Goal: Information Seeking & Learning: Learn about a topic

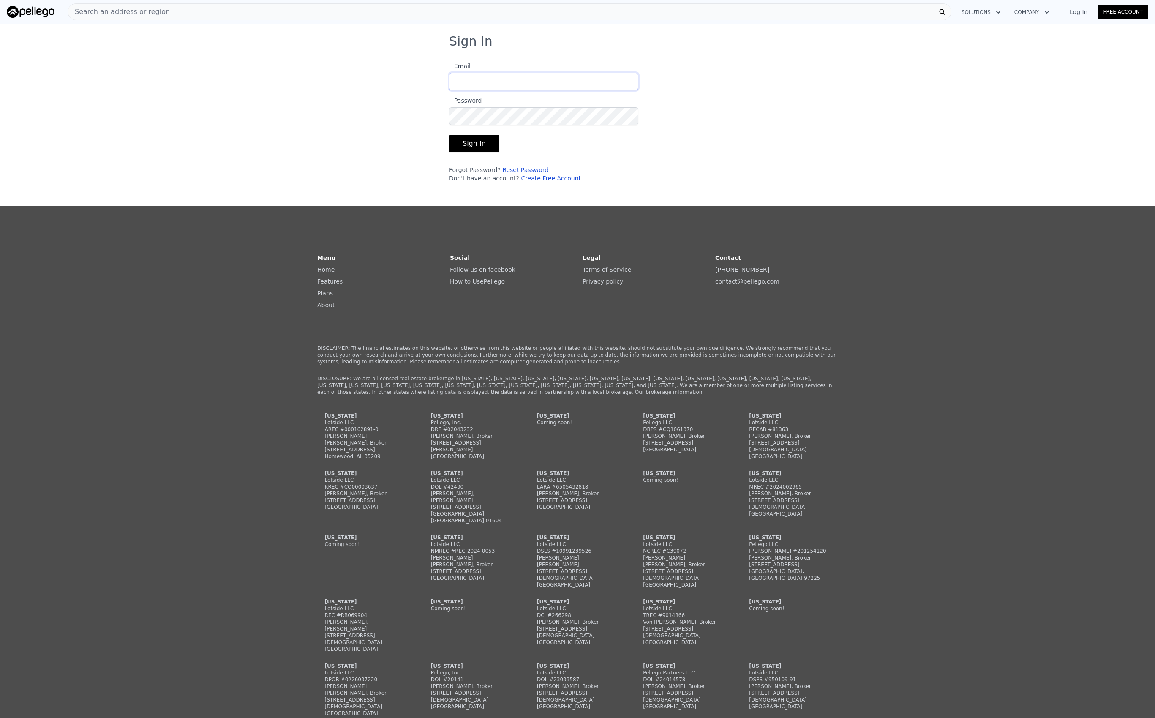
type input "[EMAIL_ADDRESS][DOMAIN_NAME]"
click at [480, 145] on button "Sign In" at bounding box center [474, 143] width 50 height 17
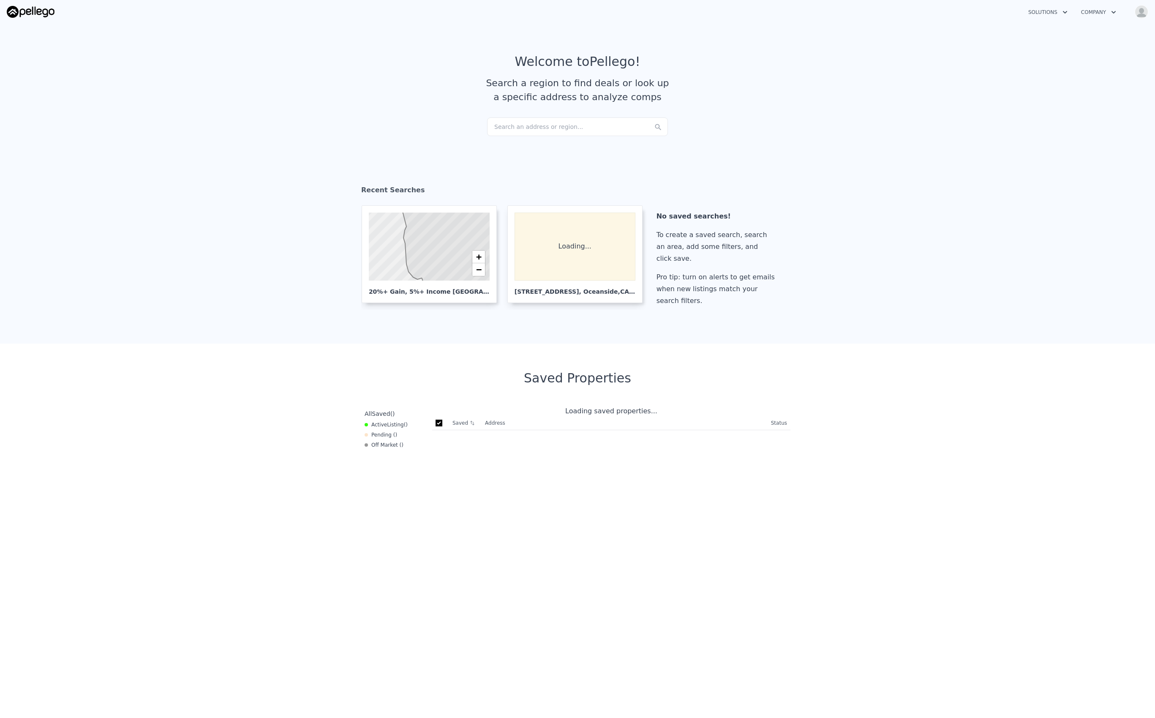
checkbox input "true"
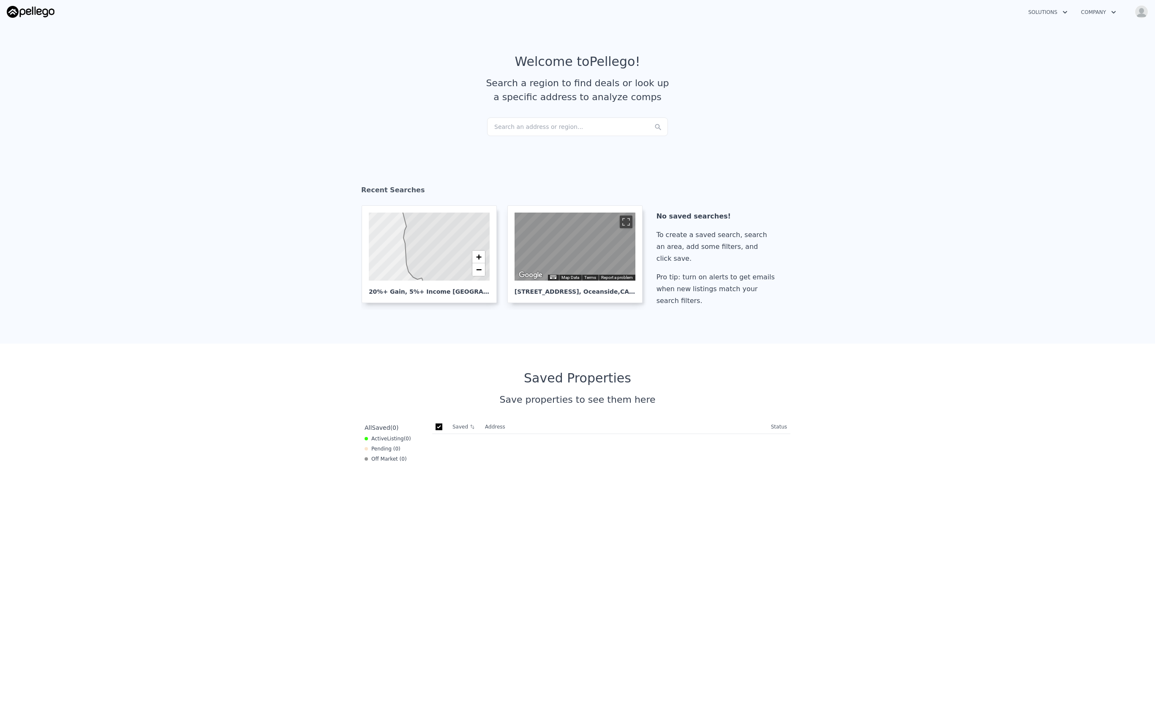
click at [551, 126] on div "Search an address or region..." at bounding box center [577, 126] width 181 height 19
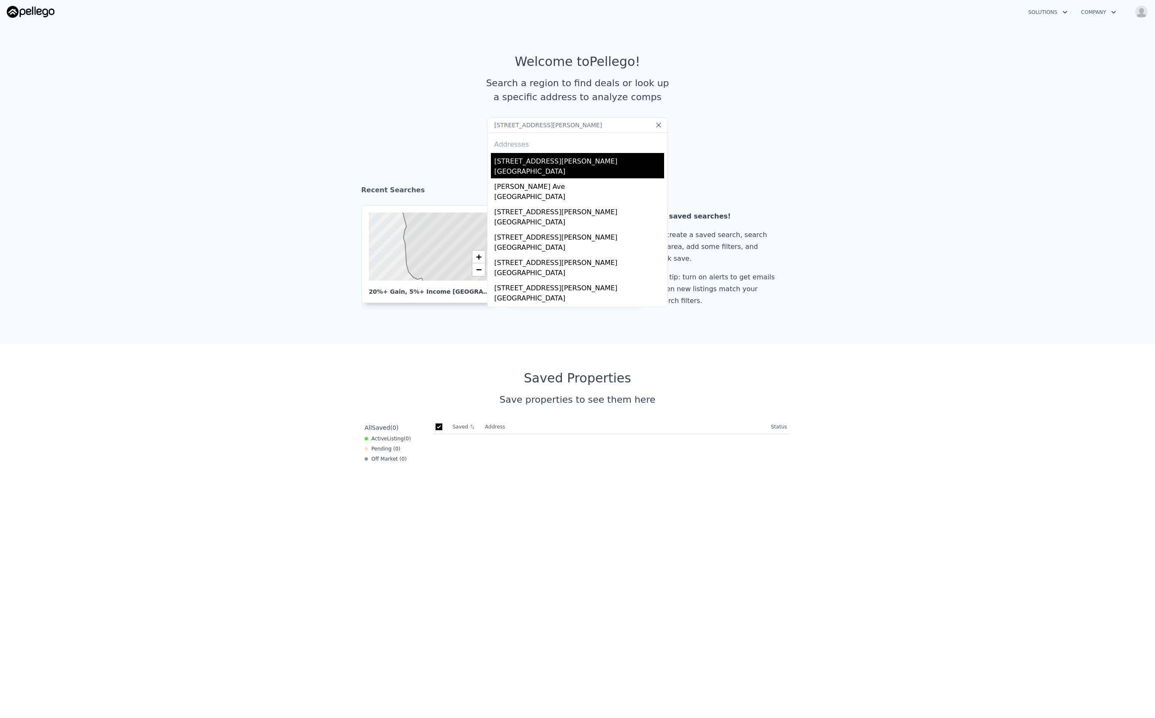
type input "[STREET_ADDRESS][PERSON_NAME]"
click at [539, 167] on div "[GEOGRAPHIC_DATA]" at bounding box center [579, 172] width 170 height 12
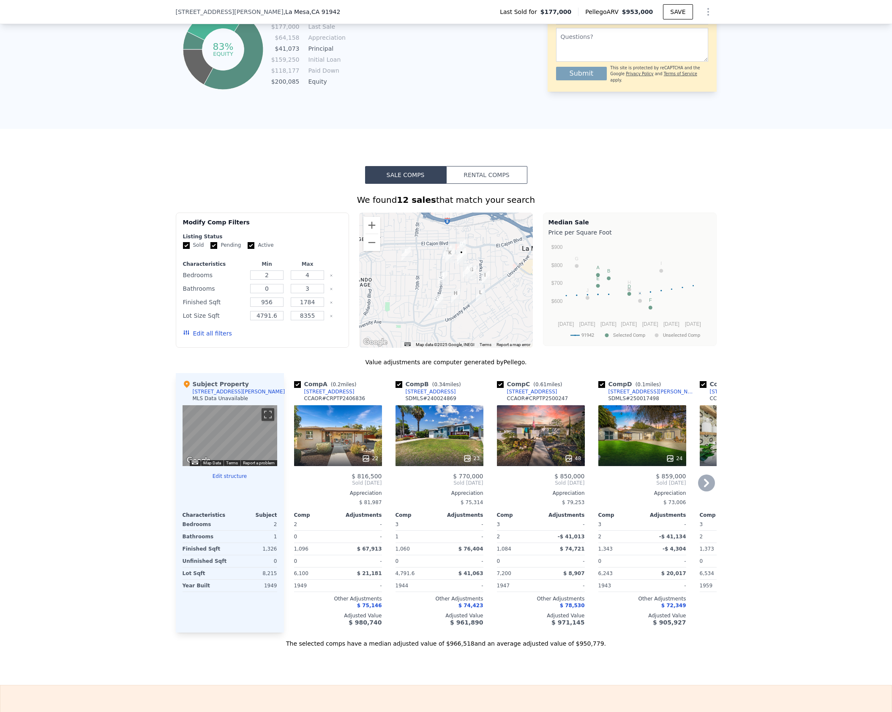
scroll to position [550, 0]
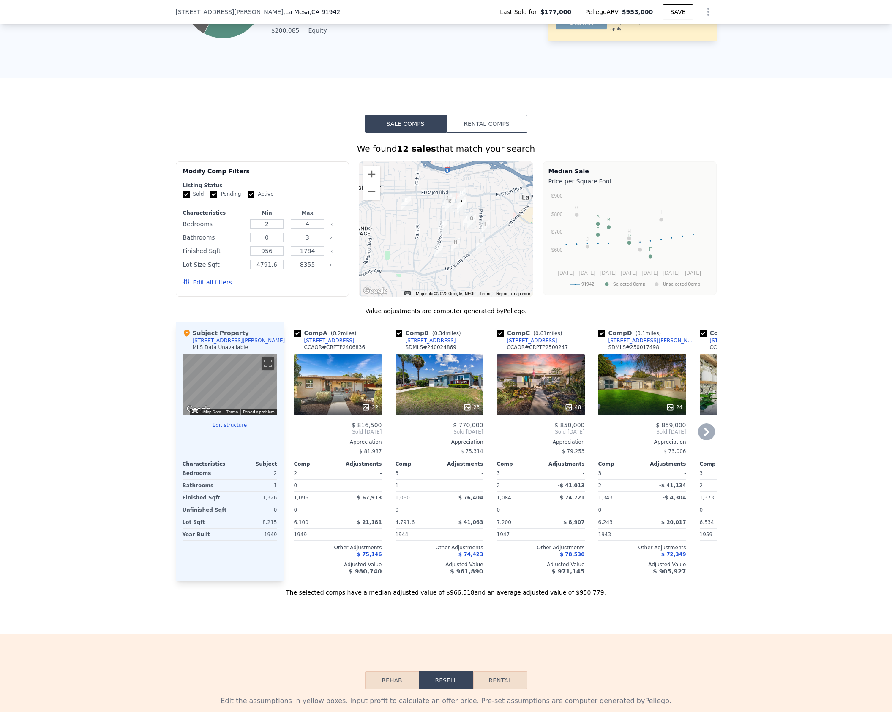
click at [702, 438] on icon at bounding box center [706, 431] width 17 height 17
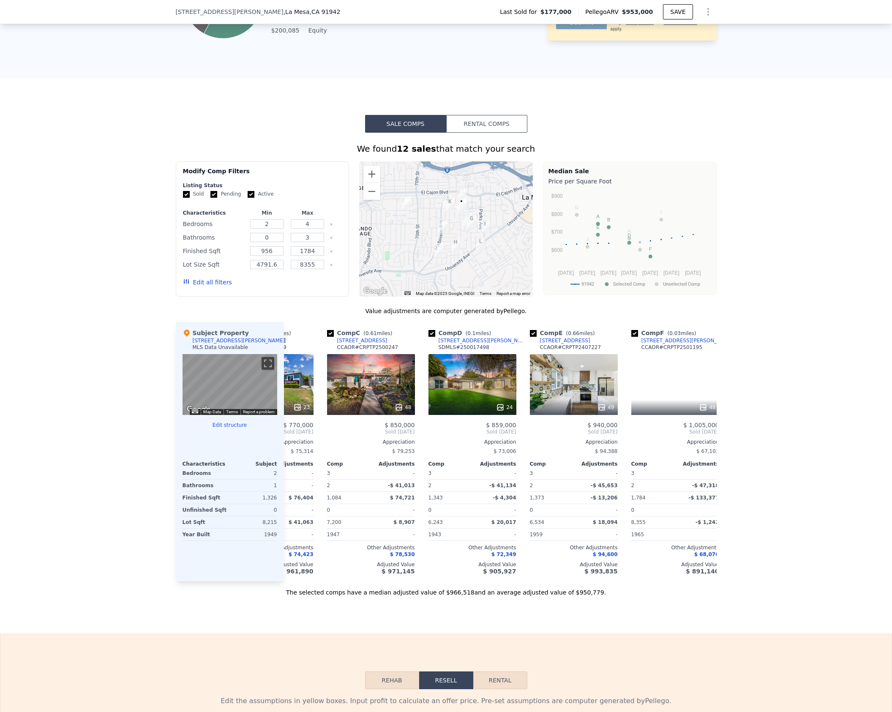
scroll to position [0, 203]
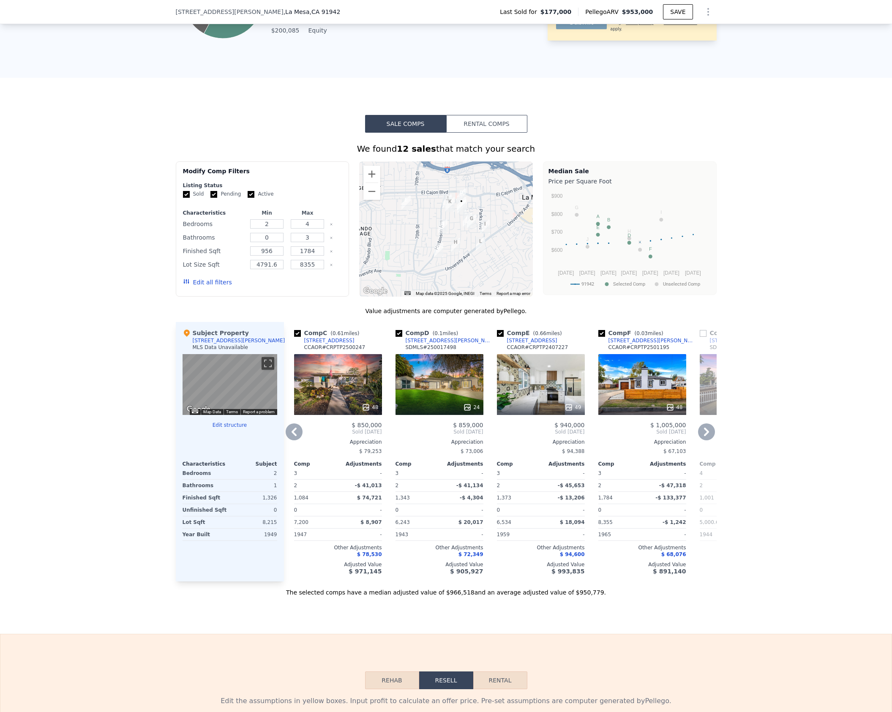
click at [705, 436] on icon at bounding box center [706, 431] width 5 height 8
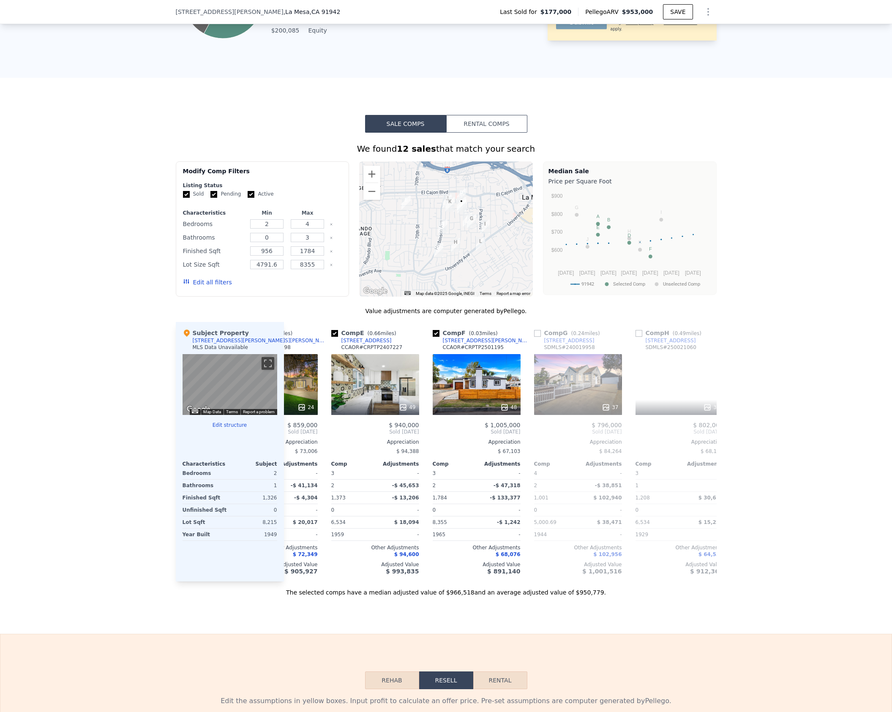
scroll to position [0, 405]
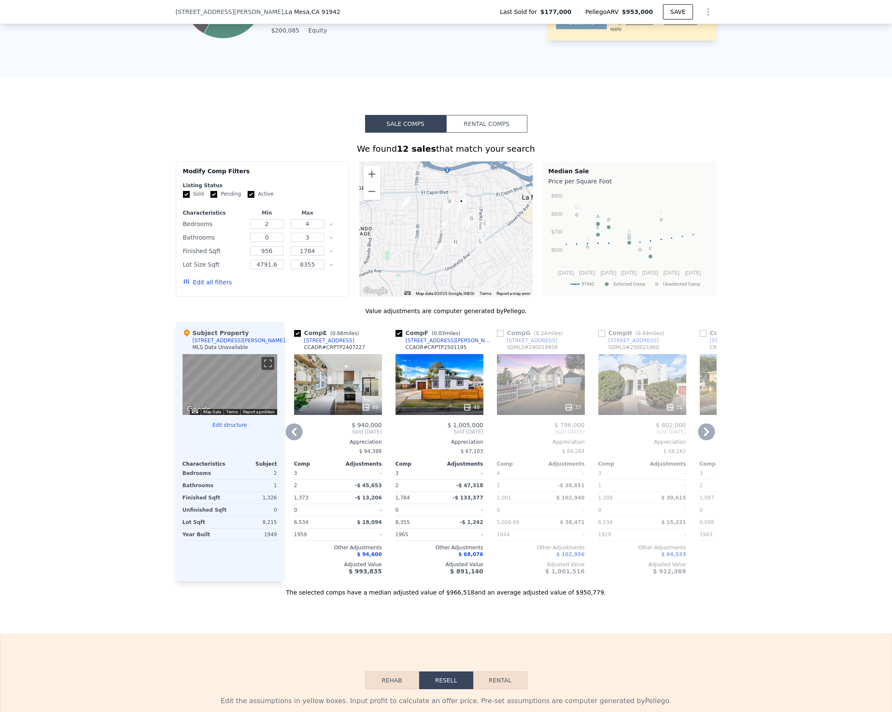
click at [700, 437] on icon at bounding box center [706, 431] width 17 height 17
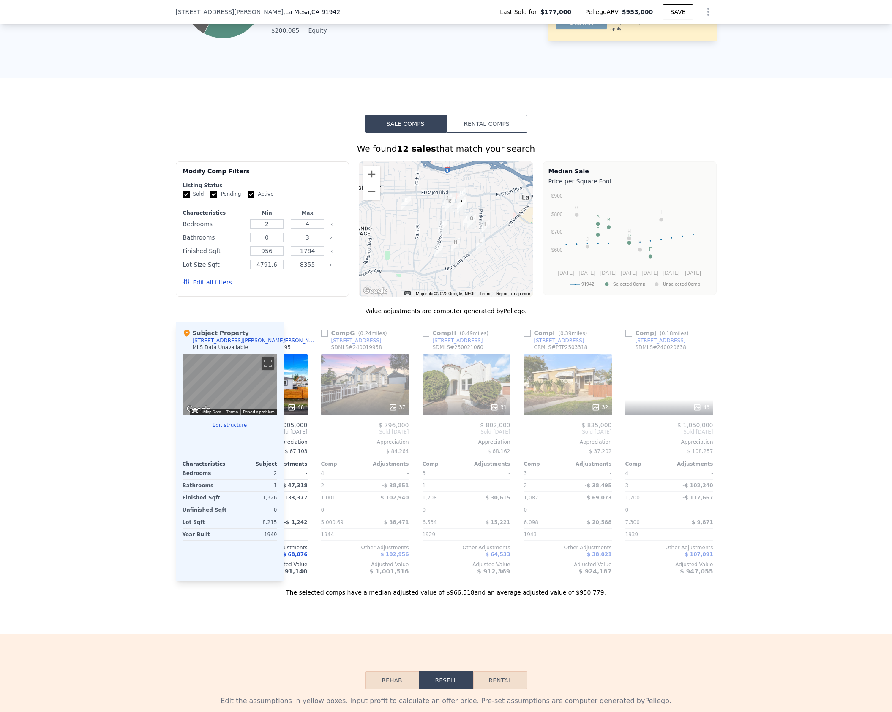
scroll to position [0, 608]
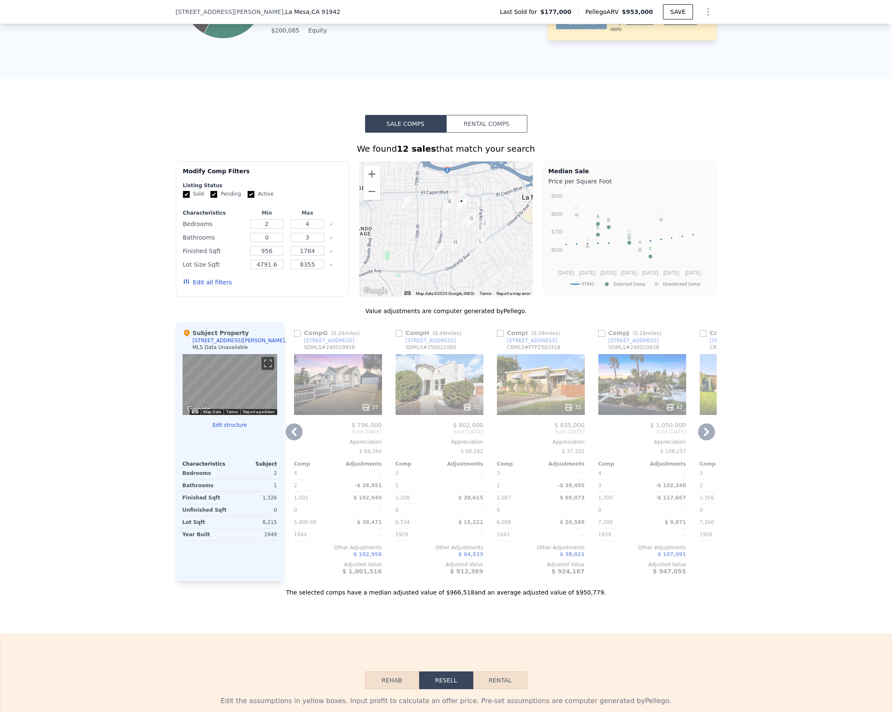
click at [700, 437] on icon at bounding box center [706, 431] width 17 height 17
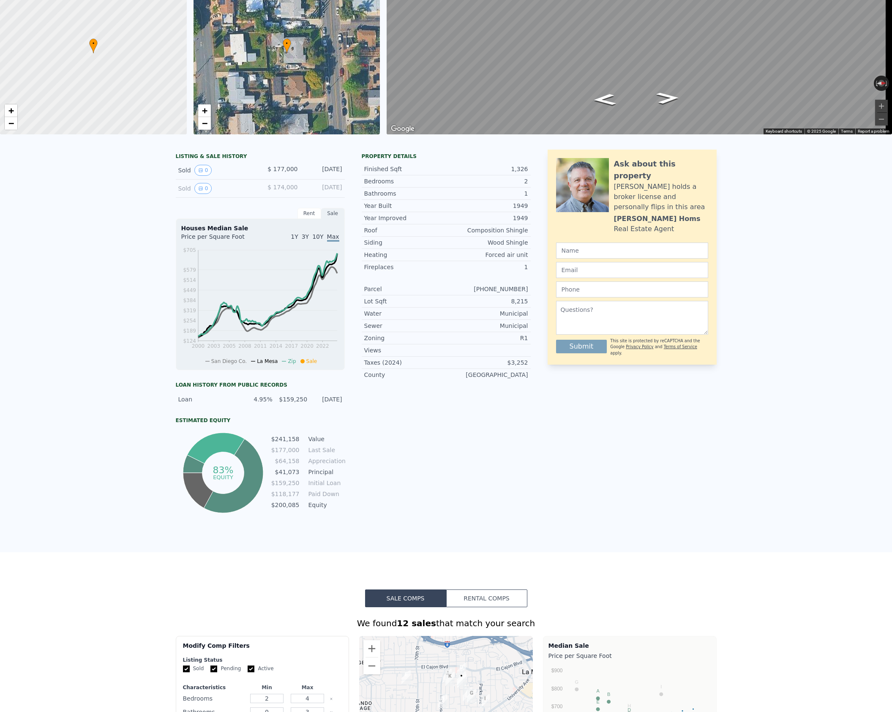
scroll to position [0, 0]
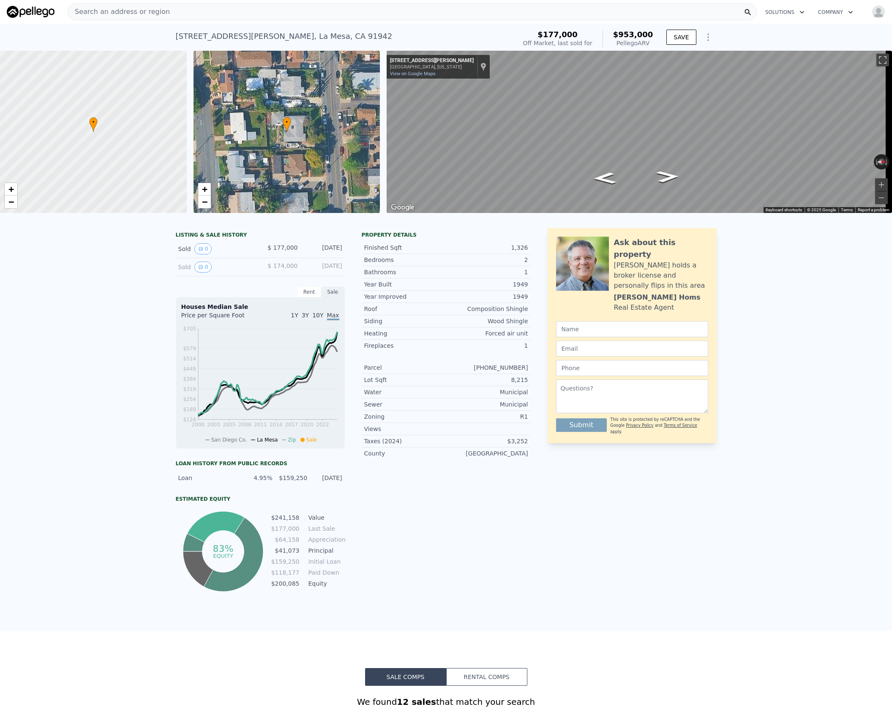
click at [258, 10] on div "Search an address or region" at bounding box center [412, 11] width 689 height 17
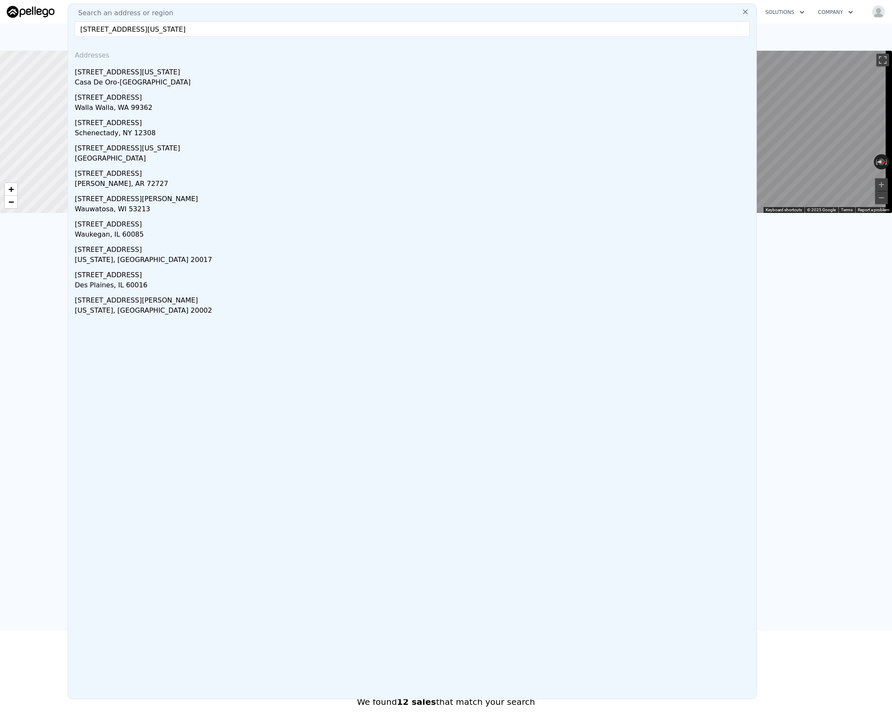
click at [199, 30] on input "[STREET_ADDRESS][US_STATE]" at bounding box center [412, 29] width 675 height 15
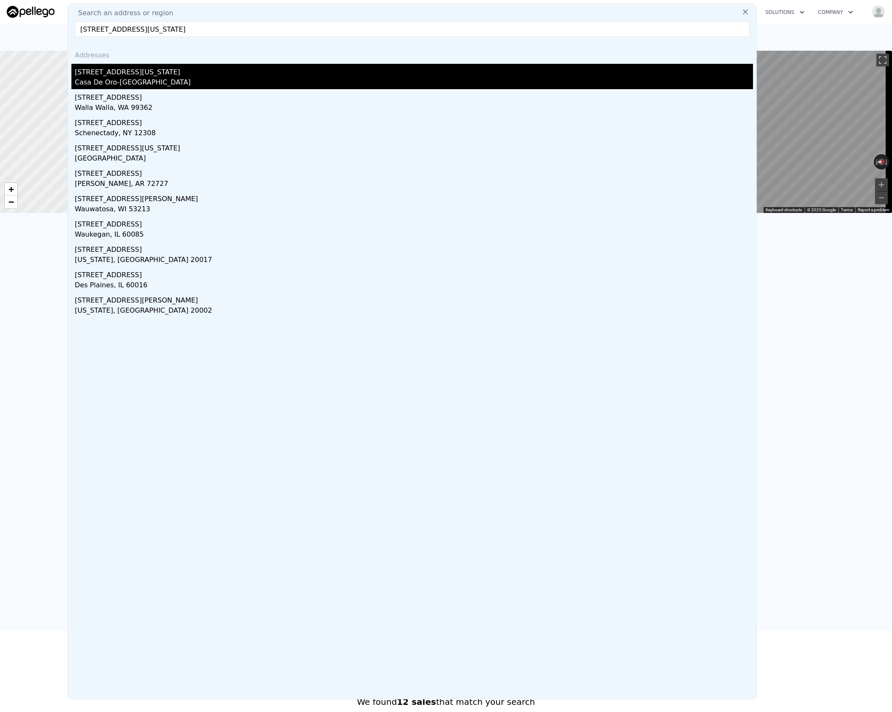
type input "[STREET_ADDRESS][US_STATE]"
click at [207, 79] on div "Casa De Oro-[GEOGRAPHIC_DATA]" at bounding box center [414, 83] width 678 height 12
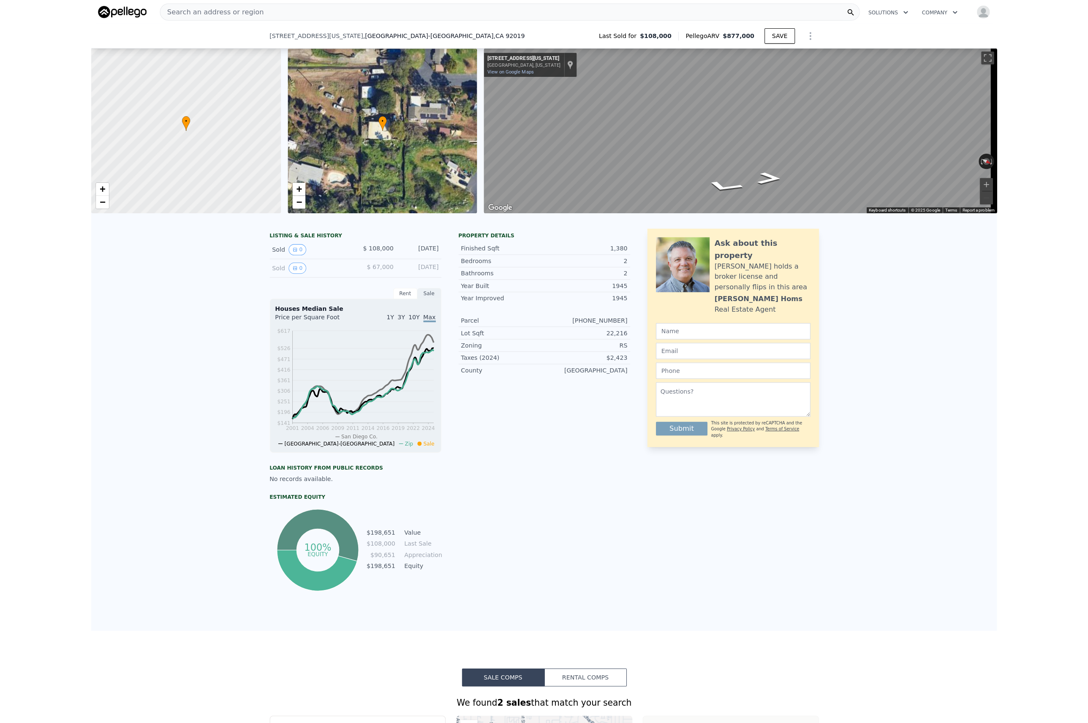
scroll to position [217, 0]
